Goal: Information Seeking & Learning: Check status

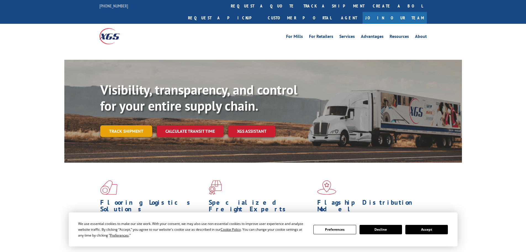
click at [123, 125] on link "Track shipment" at bounding box center [126, 131] width 52 height 12
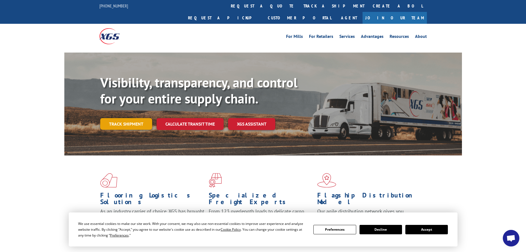
click at [136, 118] on link "Track shipment" at bounding box center [126, 124] width 52 height 12
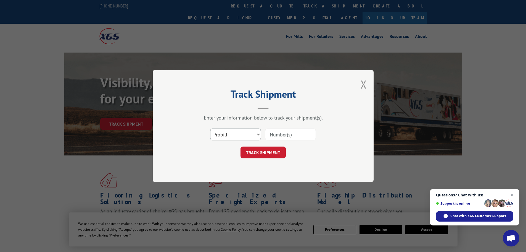
click at [214, 135] on select "Select category... Probill BOL PO" at bounding box center [235, 134] width 51 height 12
select select "bol"
click at [210, 128] on select "Select category... Probill BOL PO" at bounding box center [235, 134] width 51 height 12
click at [273, 133] on input at bounding box center [290, 134] width 51 height 12
paste input "6006084"
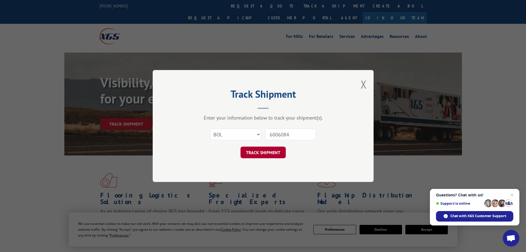
type input "6006084"
click at [273, 149] on button "TRACK SHIPMENT" at bounding box center [263, 152] width 45 height 12
